Goal: Transaction & Acquisition: Subscribe to service/newsletter

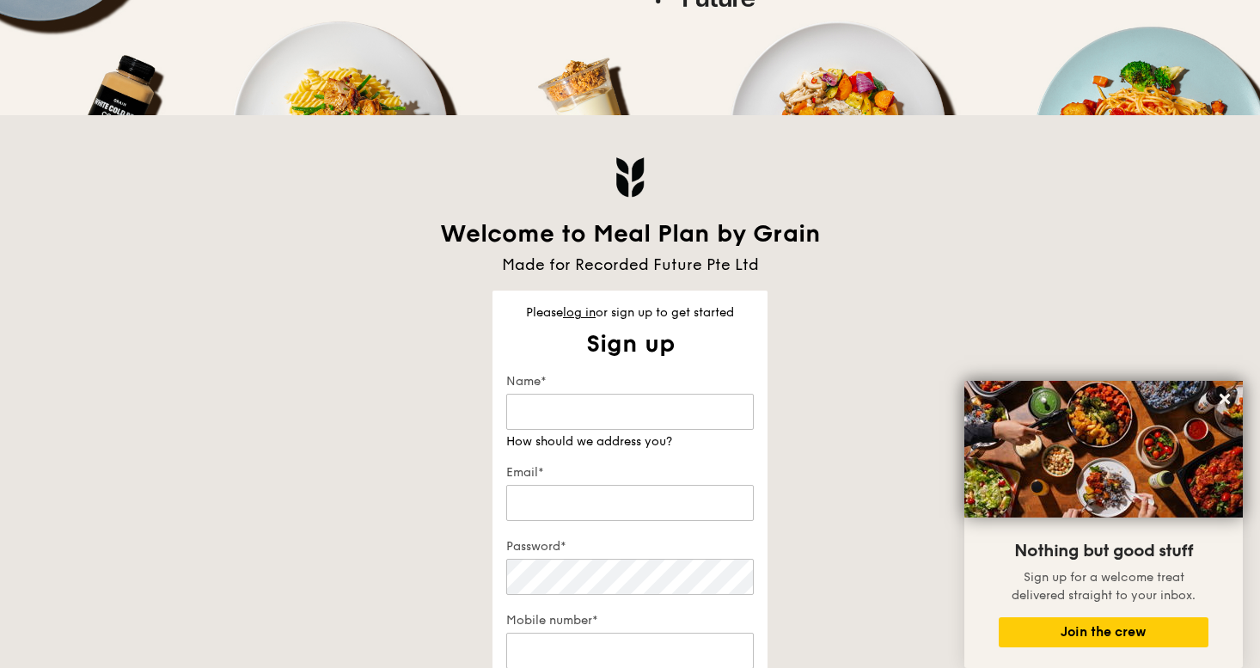
scroll to position [328, 0]
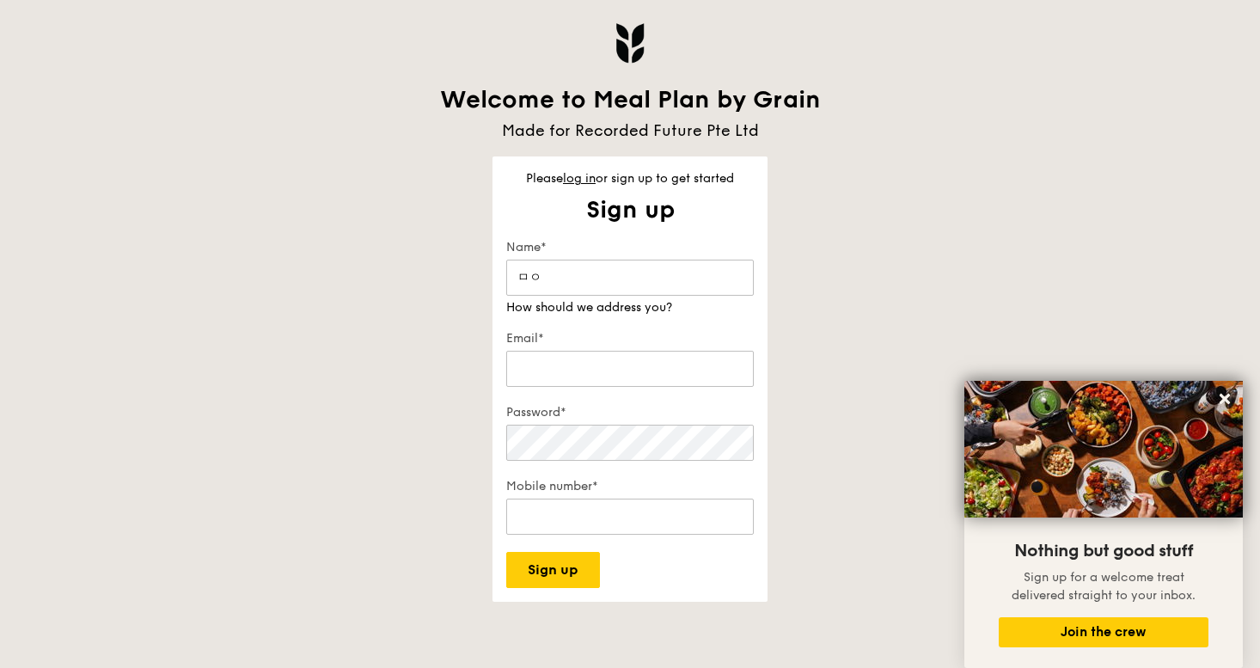
type input "ㅁ"
click at [596, 253] on label "Name*" at bounding box center [630, 247] width 248 height 17
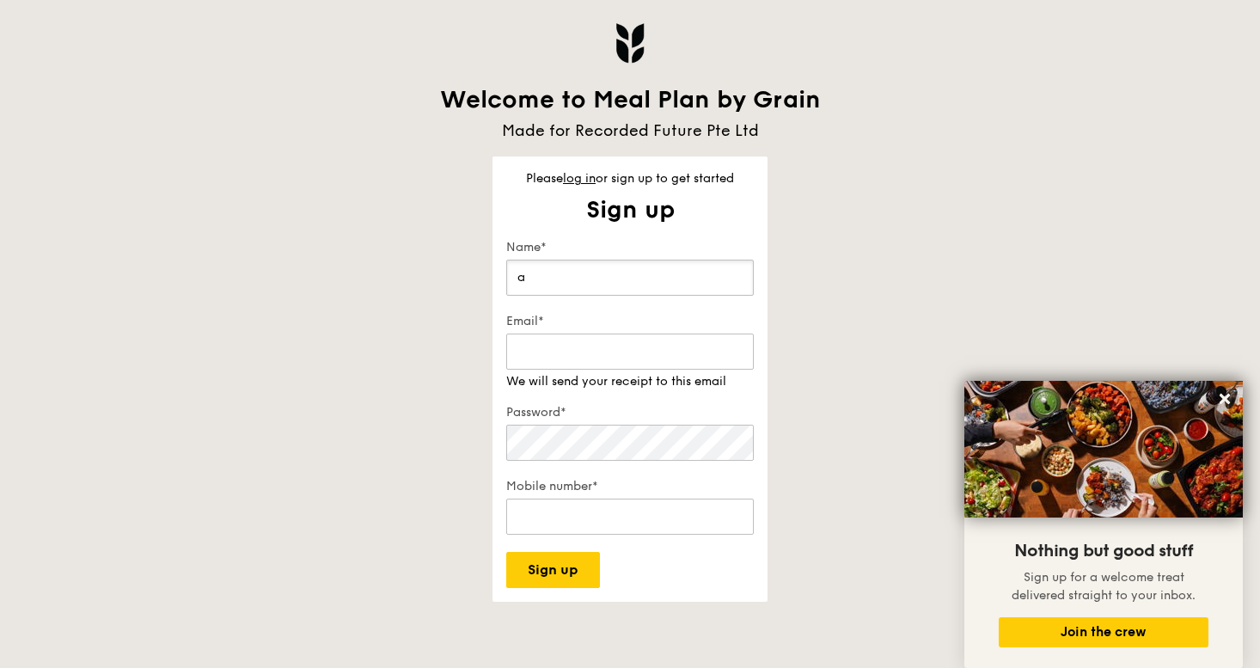
click at [596, 260] on input "a" at bounding box center [630, 278] width 248 height 36
click at [537, 297] on div "Name* a How should we address you?" at bounding box center [630, 277] width 248 height 77
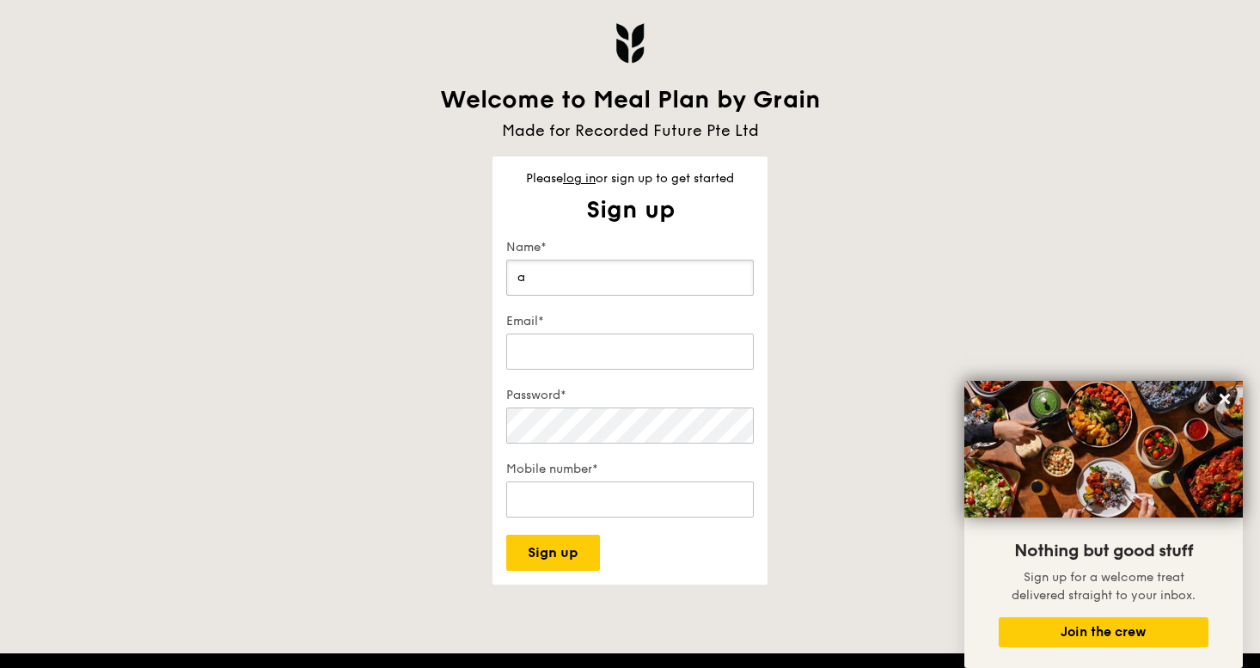
click at [578, 283] on input "a" at bounding box center [630, 278] width 248 height 36
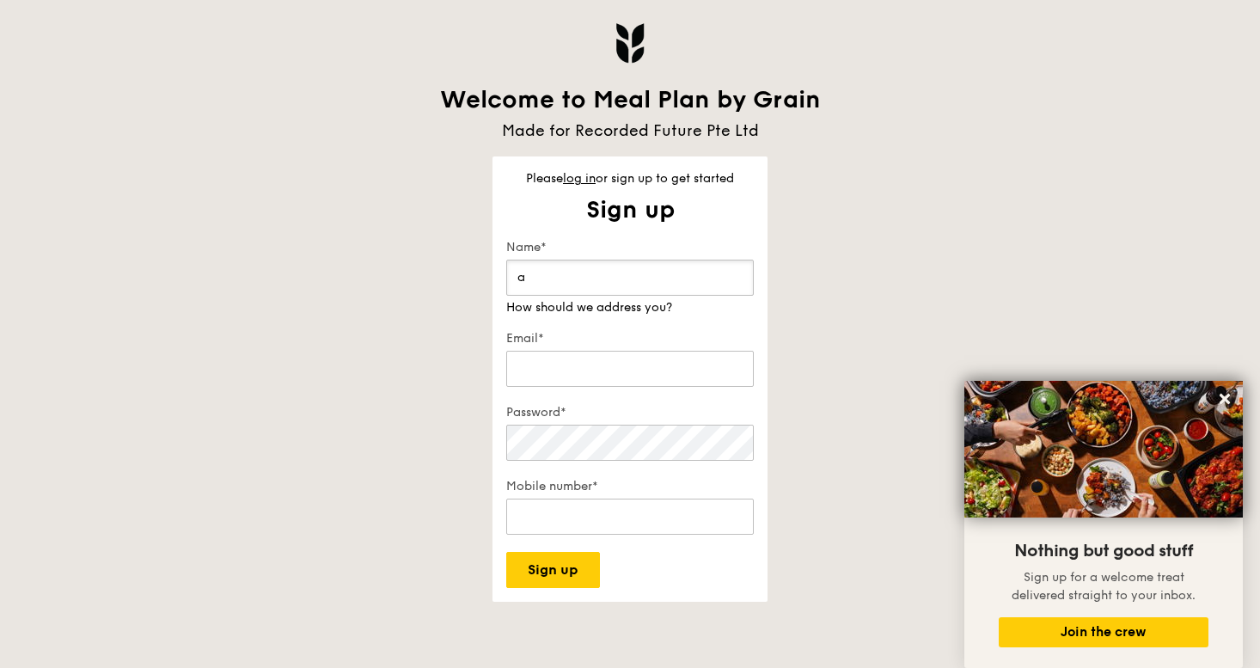
type input "Adriana Lee"
click at [553, 371] on div "Email*" at bounding box center [630, 360] width 248 height 60
type input "adriana.lee@recordedfuture.com"
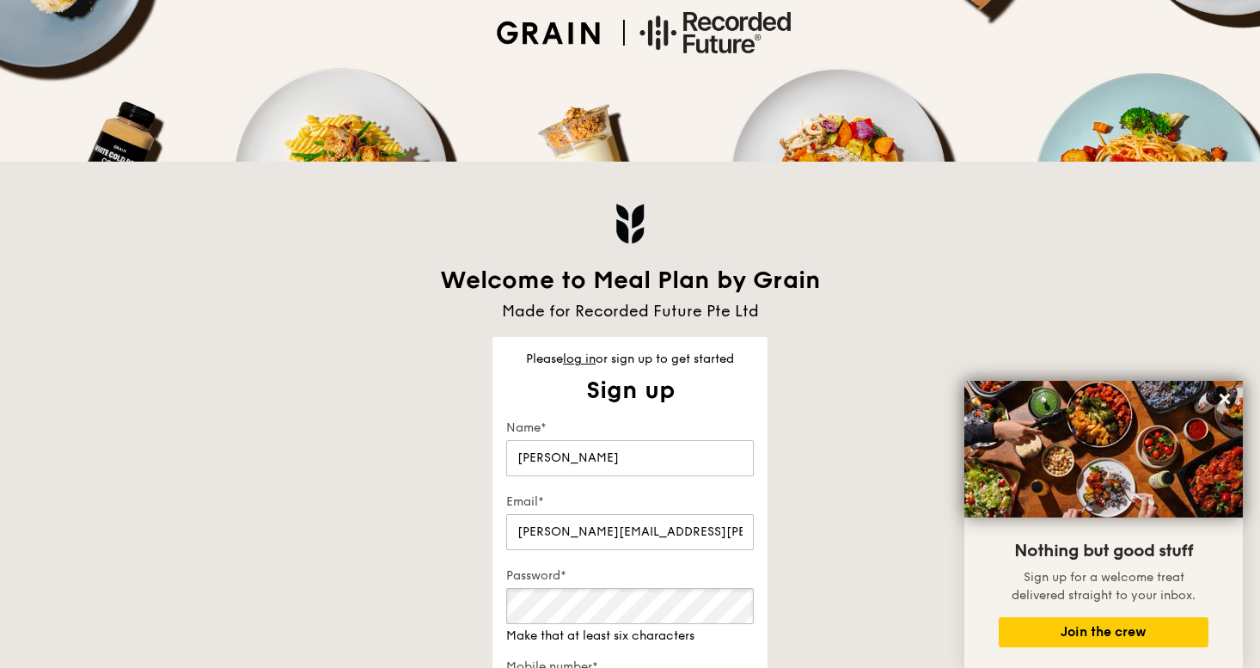
scroll to position [0, 0]
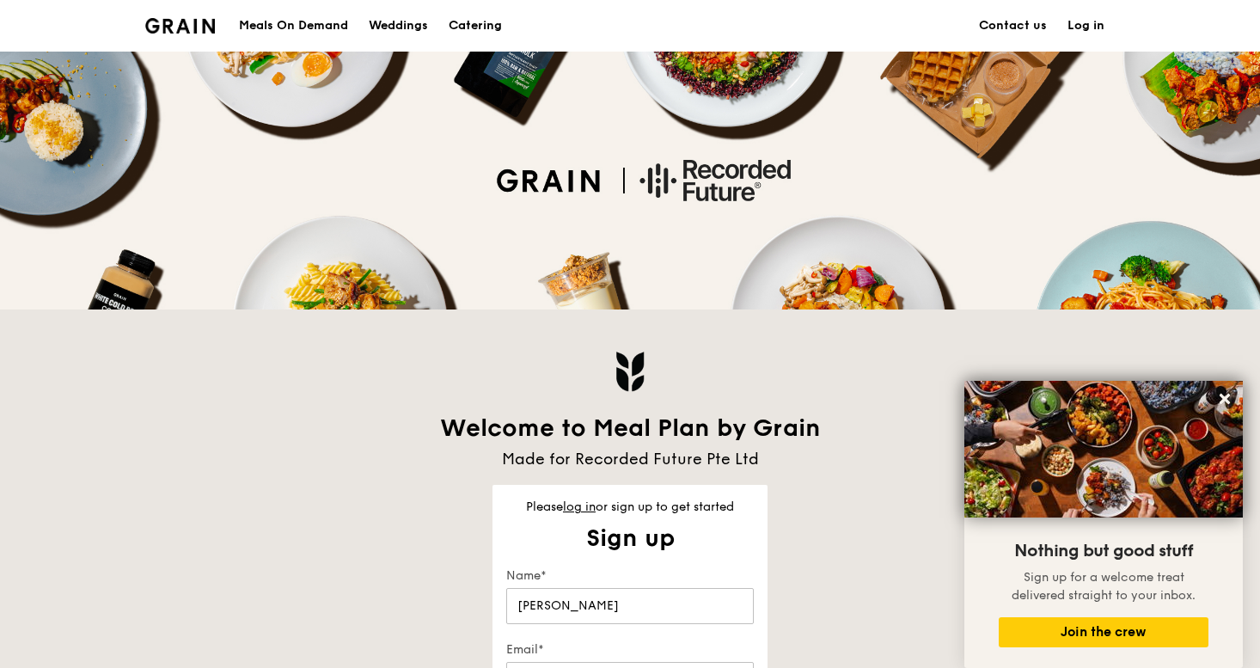
click at [1075, 24] on link "Log in" at bounding box center [1086, 26] width 58 height 52
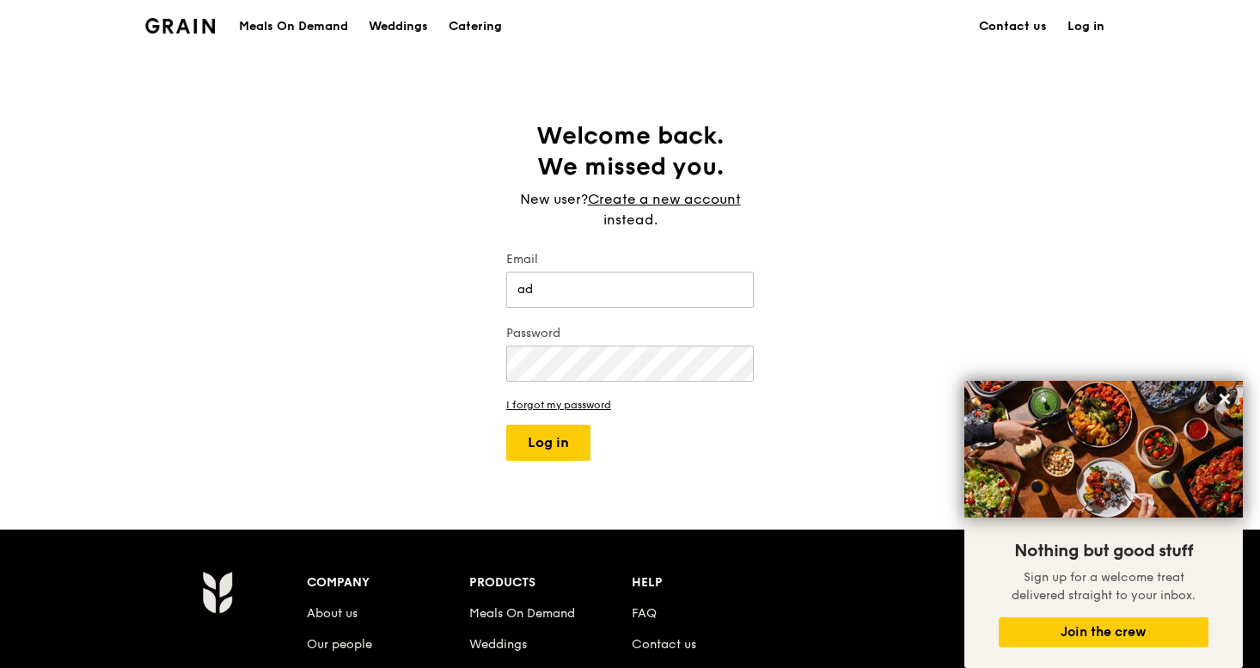
type input "adriana.lee@recordedfuture.com"
click at [575, 381] on div "Password" at bounding box center [630, 355] width 248 height 60
click at [506, 425] on button "Log in" at bounding box center [548, 443] width 84 height 36
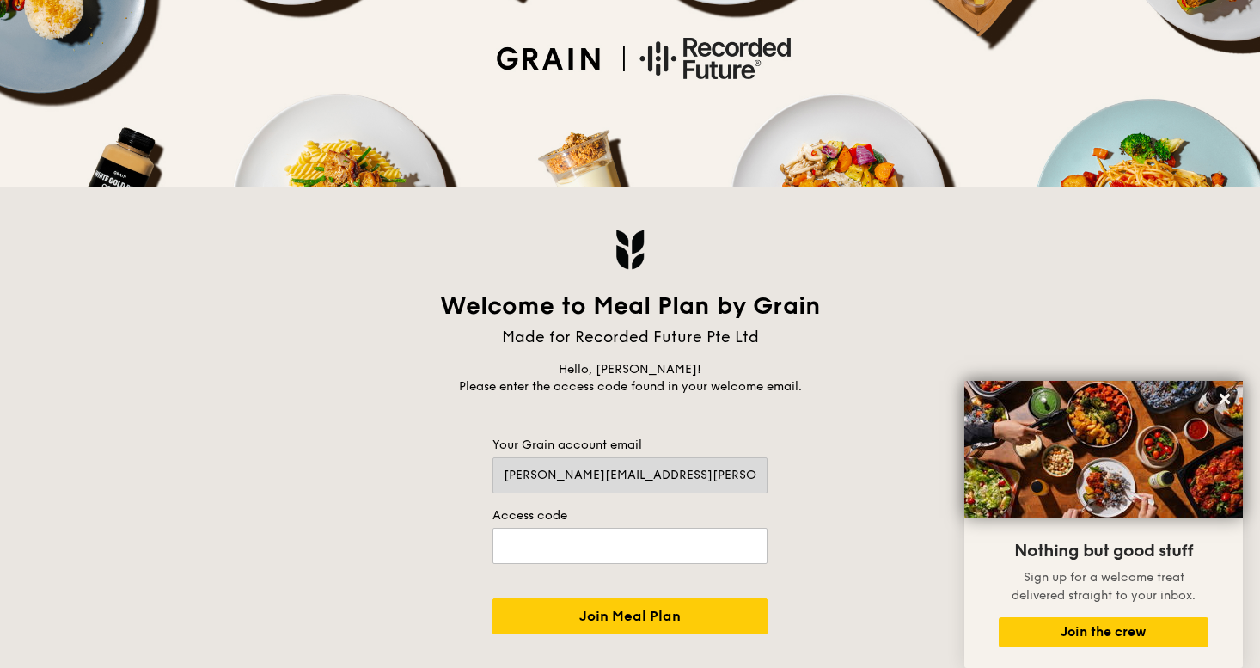
scroll to position [265, 0]
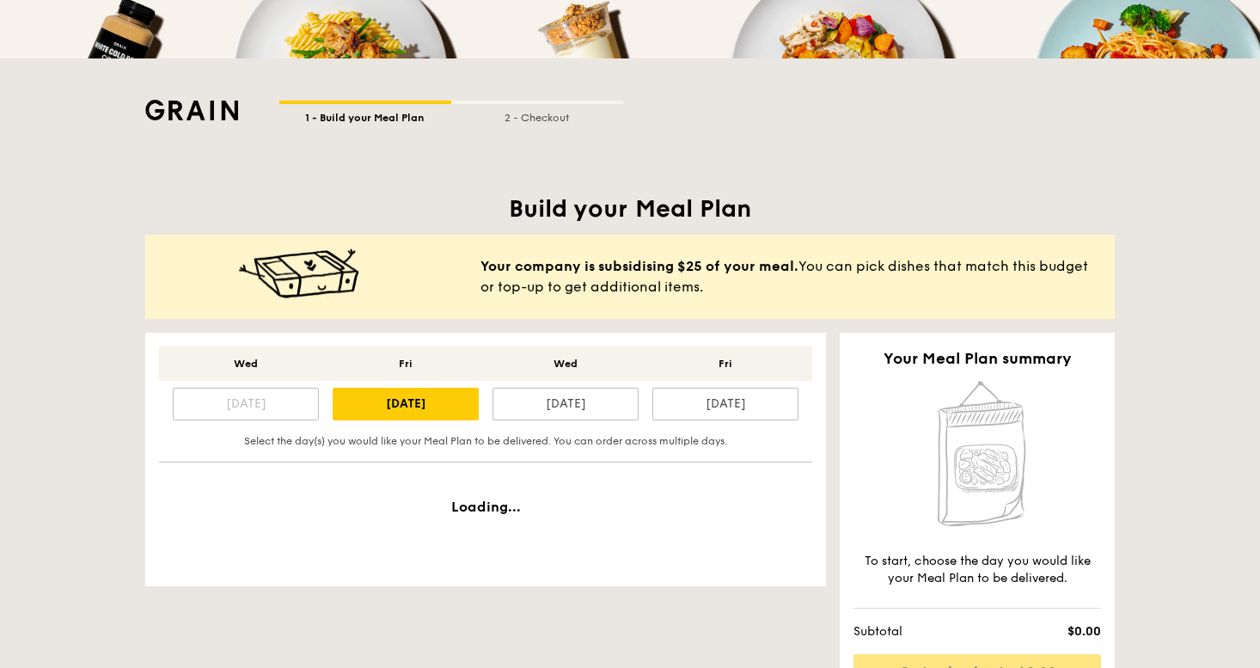
scroll to position [251, 0]
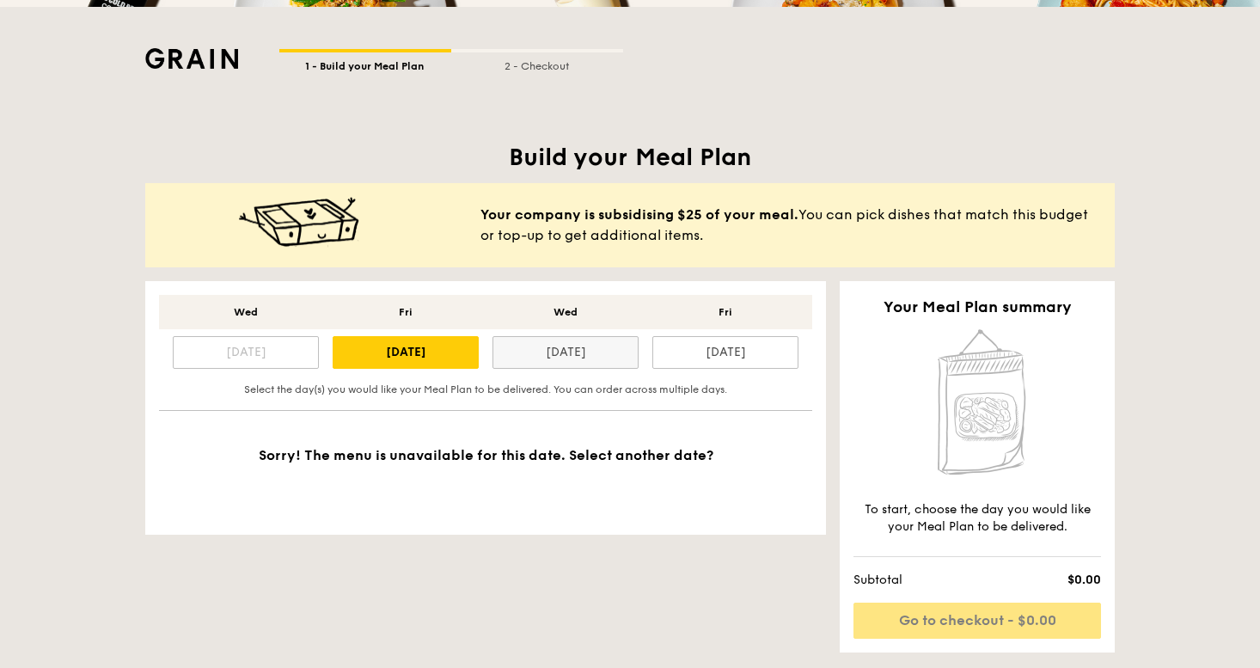
click at [544, 363] on div "[DATE]" at bounding box center [565, 352] width 146 height 33
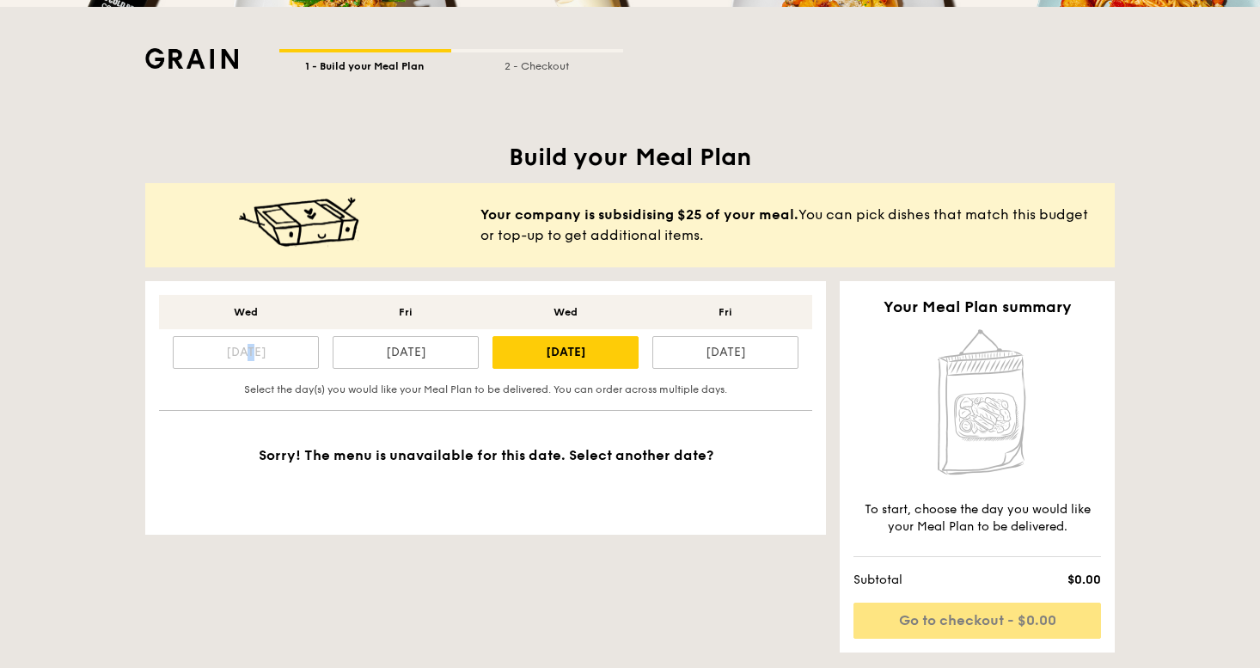
click at [249, 359] on div "[DATE]" at bounding box center [246, 352] width 146 height 33
click at [359, 356] on div "[DATE]" at bounding box center [406, 352] width 146 height 33
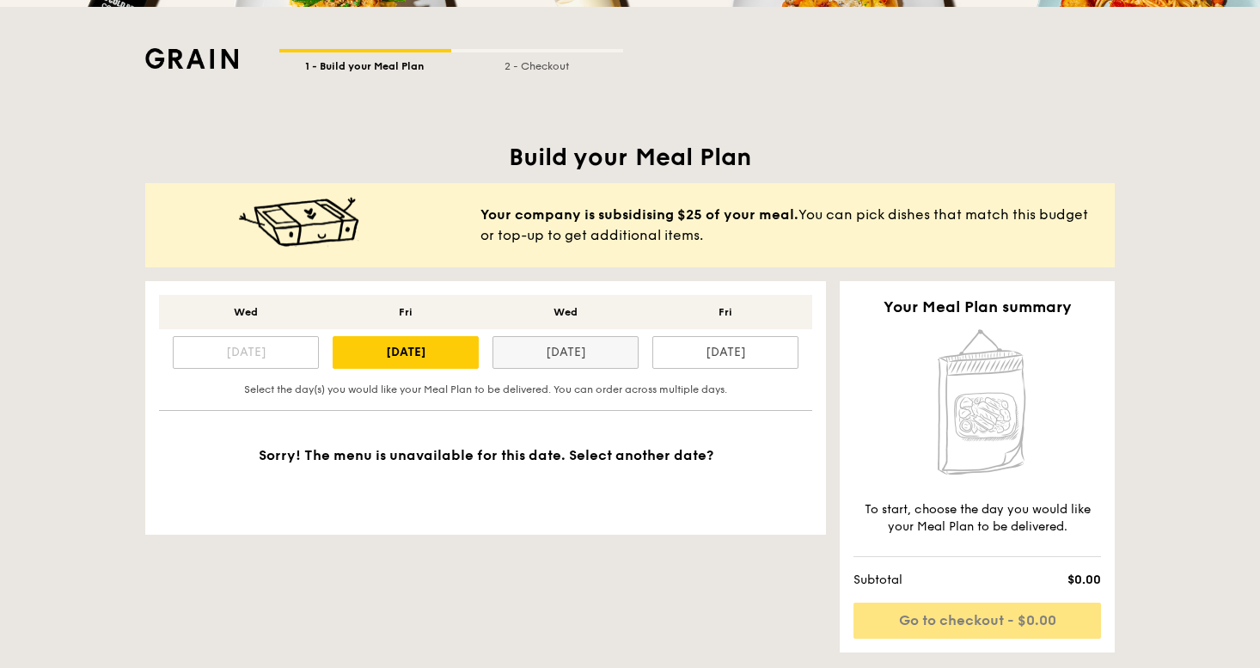
click at [627, 357] on div "[DATE]" at bounding box center [565, 352] width 146 height 33
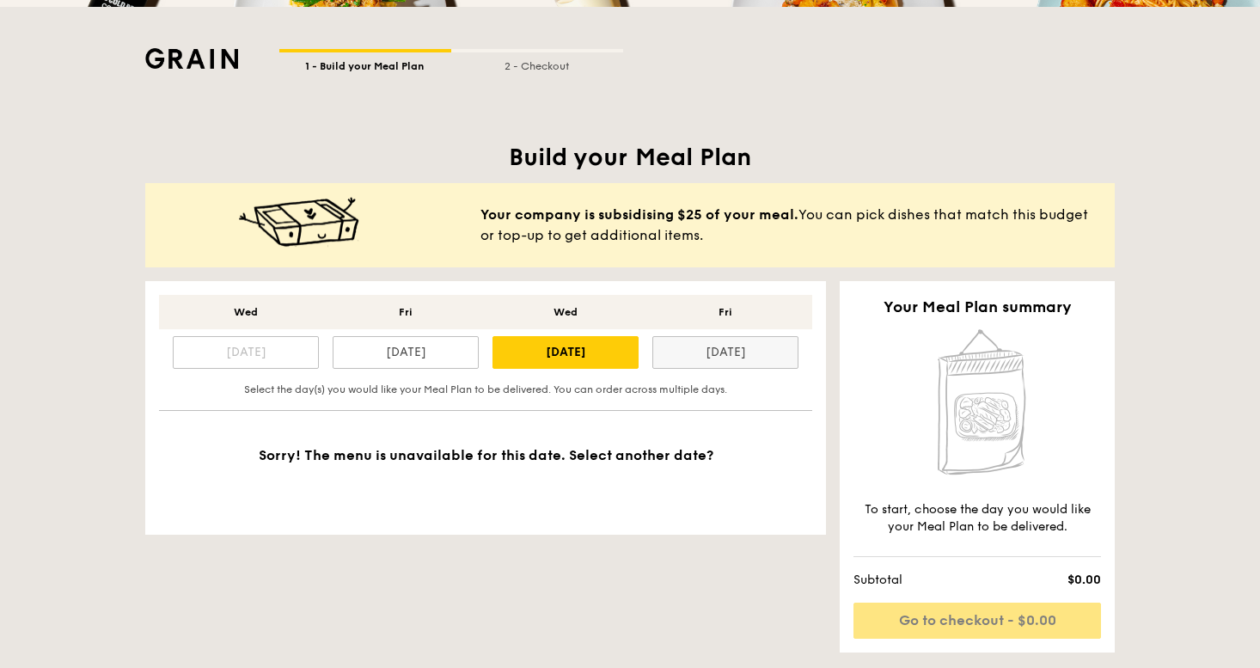
click at [749, 353] on div "[DATE]" at bounding box center [725, 352] width 146 height 33
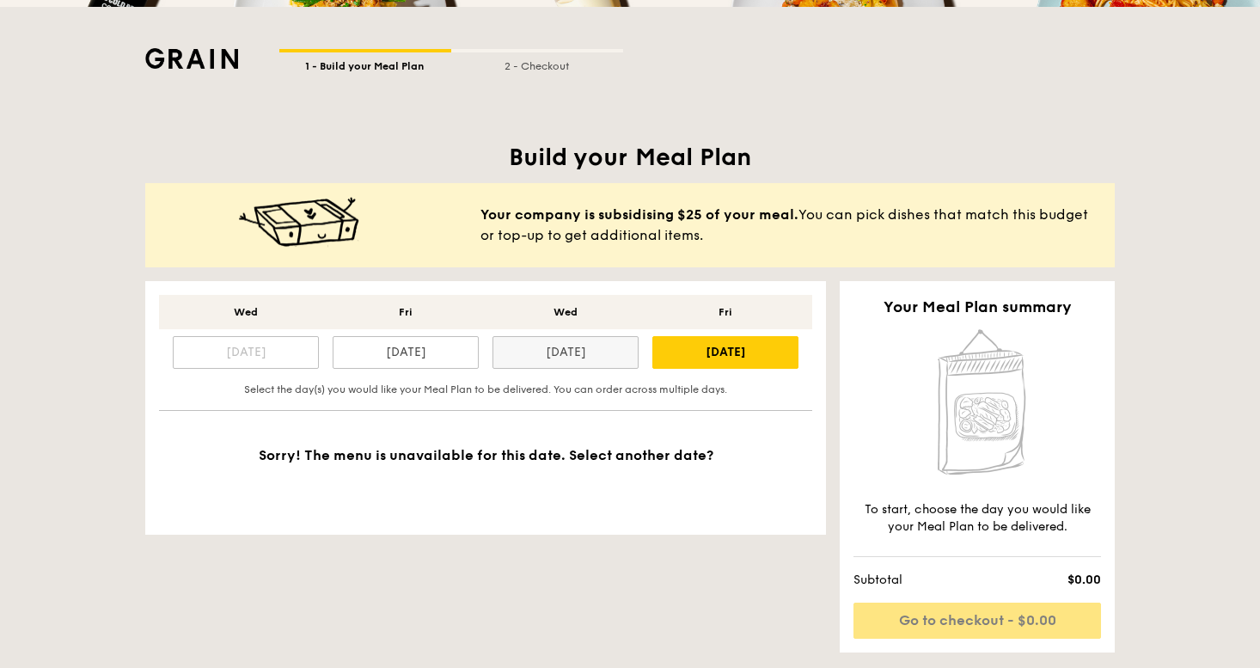
click at [566, 361] on div "[DATE]" at bounding box center [565, 352] width 146 height 33
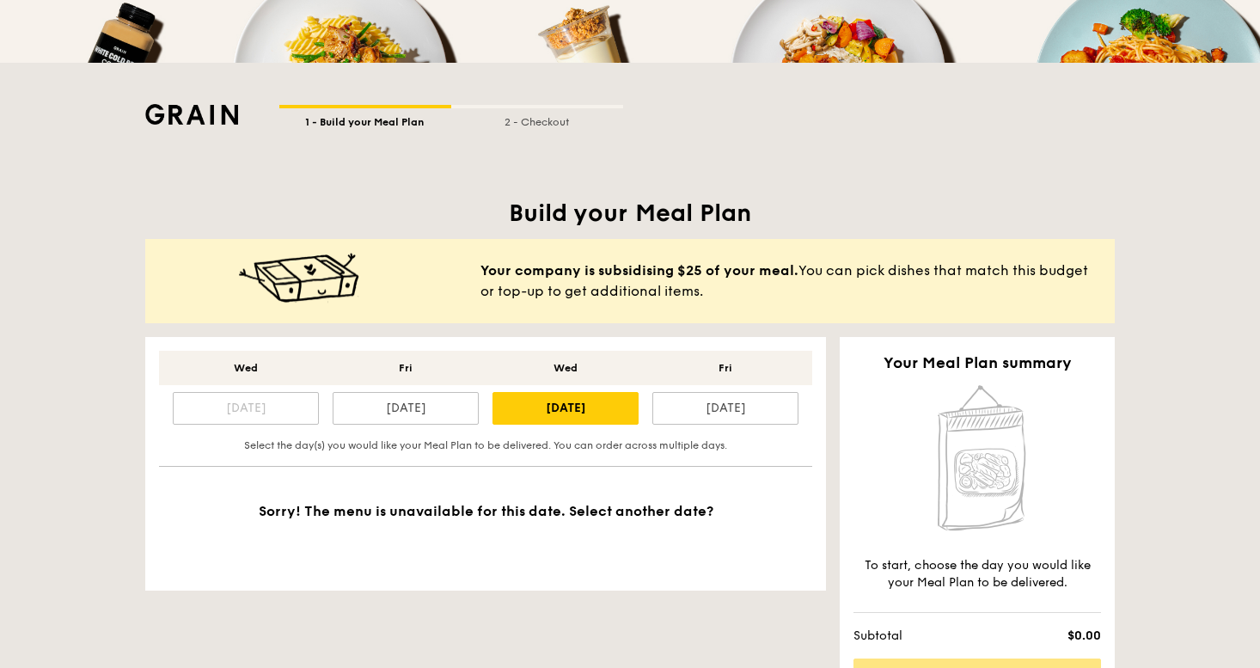
scroll to position [344, 0]
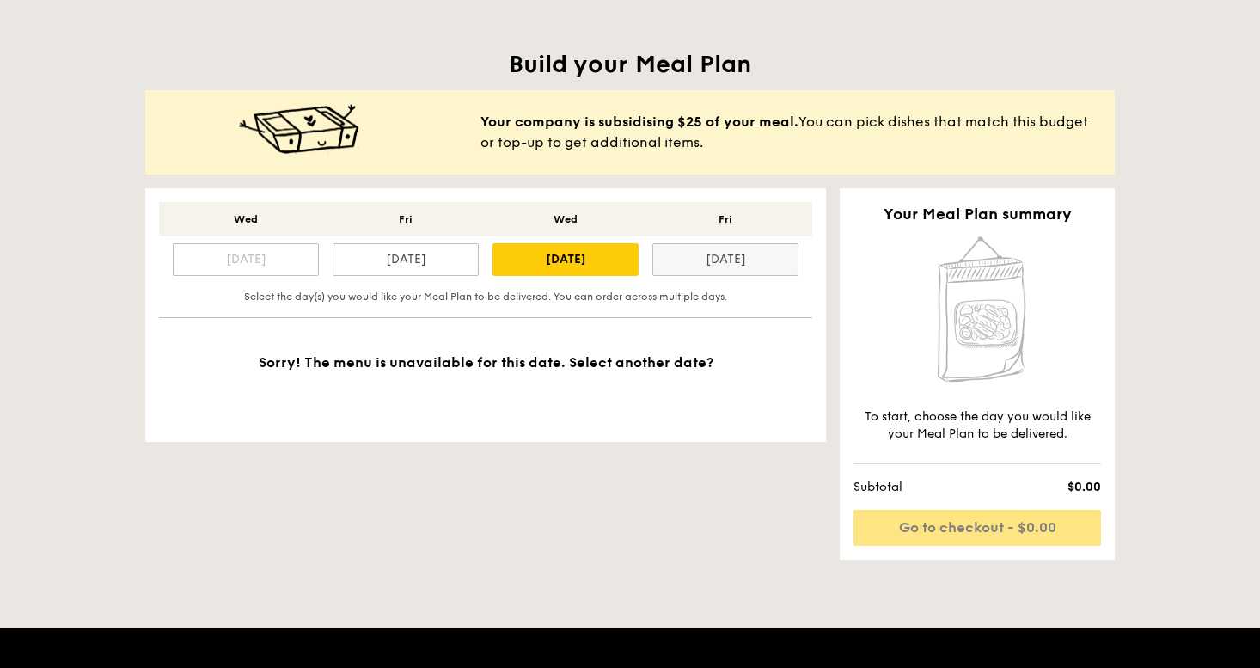
click at [694, 258] on div "[DATE]" at bounding box center [725, 259] width 146 height 33
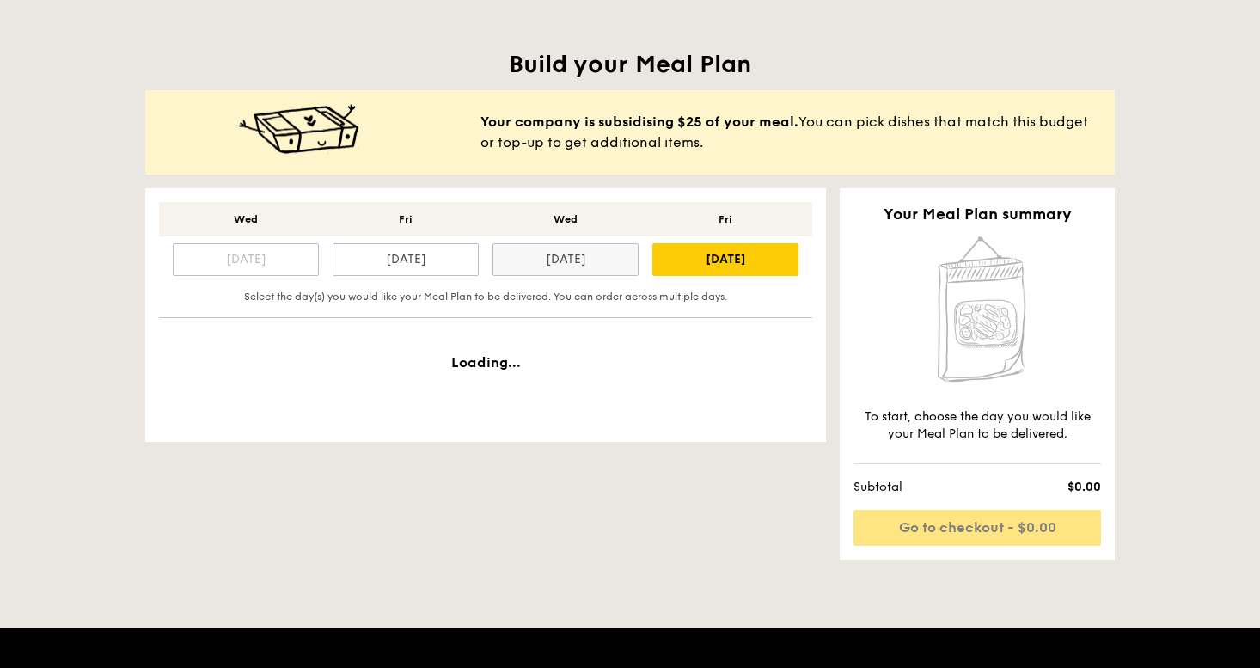
click at [610, 264] on div "[DATE]" at bounding box center [565, 259] width 146 height 33
